Goal: Task Accomplishment & Management: Use online tool/utility

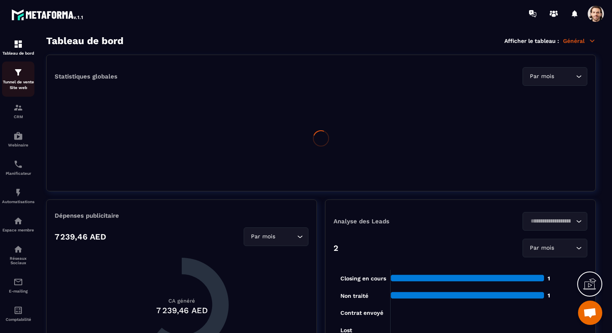
click at [15, 78] on div "Tunnel de vente Site web" at bounding box center [18, 79] width 32 height 23
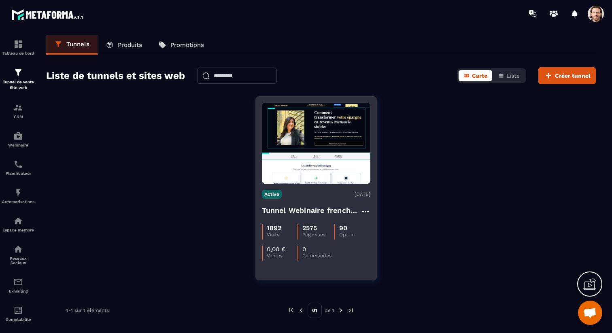
click at [284, 203] on div "Active [DATE] Tunnel Webinaire frenchy partners 1892 Visits 2575 Page vues 90 O…" at bounding box center [316, 222] width 121 height 77
click at [317, 209] on h4 "Tunnel Webinaire frenchy partners" at bounding box center [311, 210] width 99 height 11
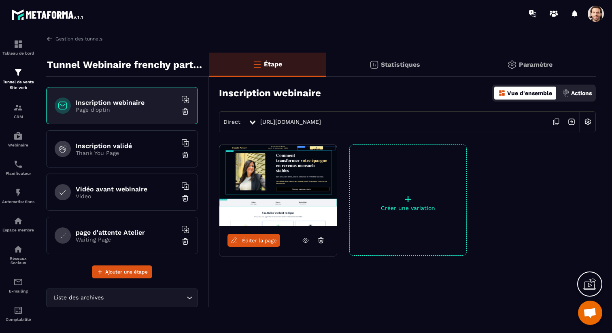
click at [138, 195] on p "Video" at bounding box center [126, 196] width 101 height 6
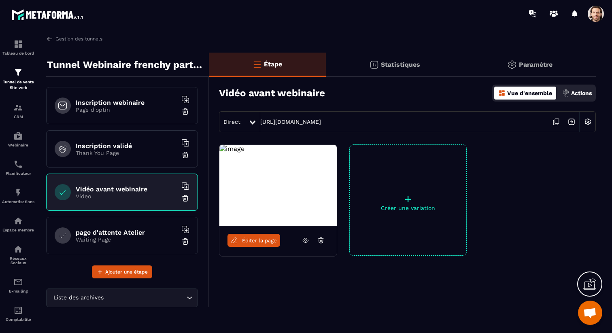
click at [271, 243] on link "Éditer la page" at bounding box center [253, 240] width 53 height 13
